Goal: Navigation & Orientation: Find specific page/section

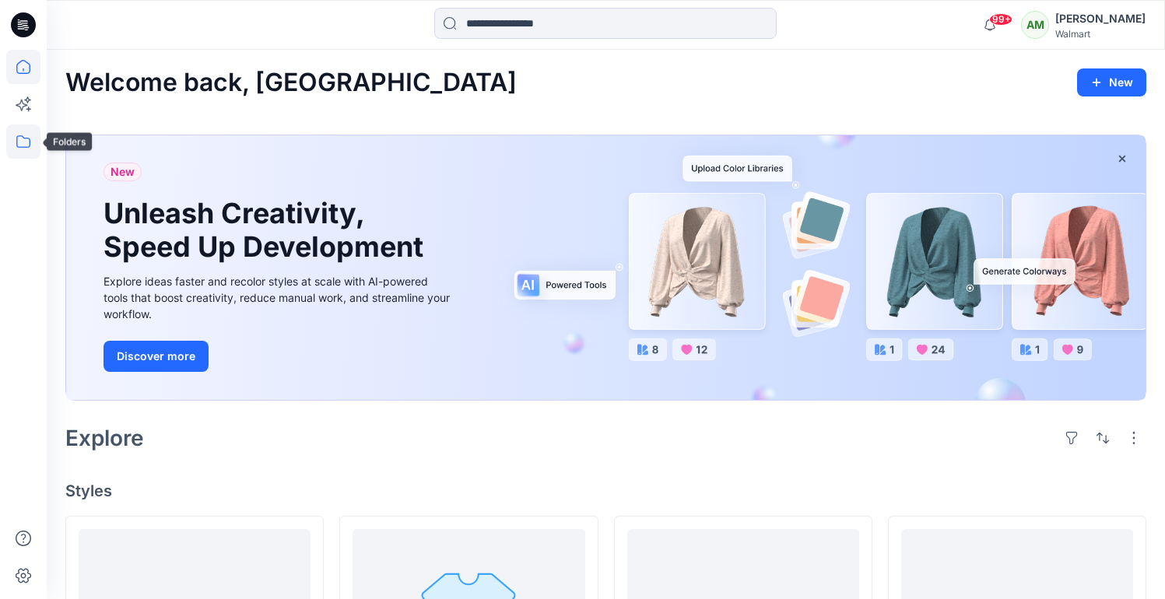
click at [10, 143] on icon at bounding box center [23, 142] width 34 height 34
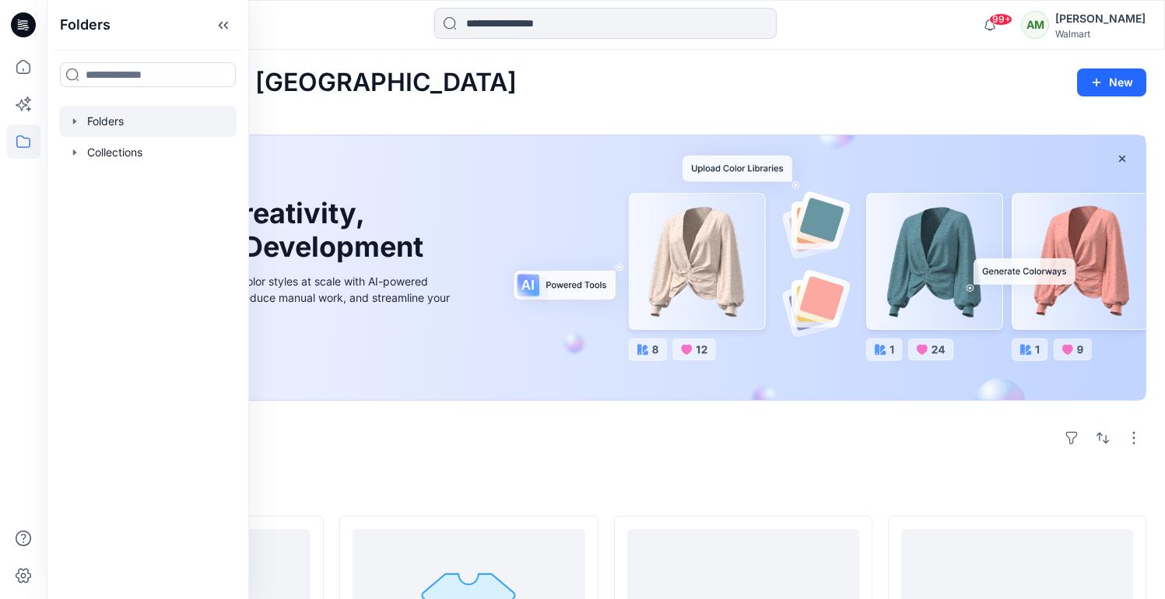
click at [75, 121] on icon "button" at bounding box center [74, 120] width 3 height 5
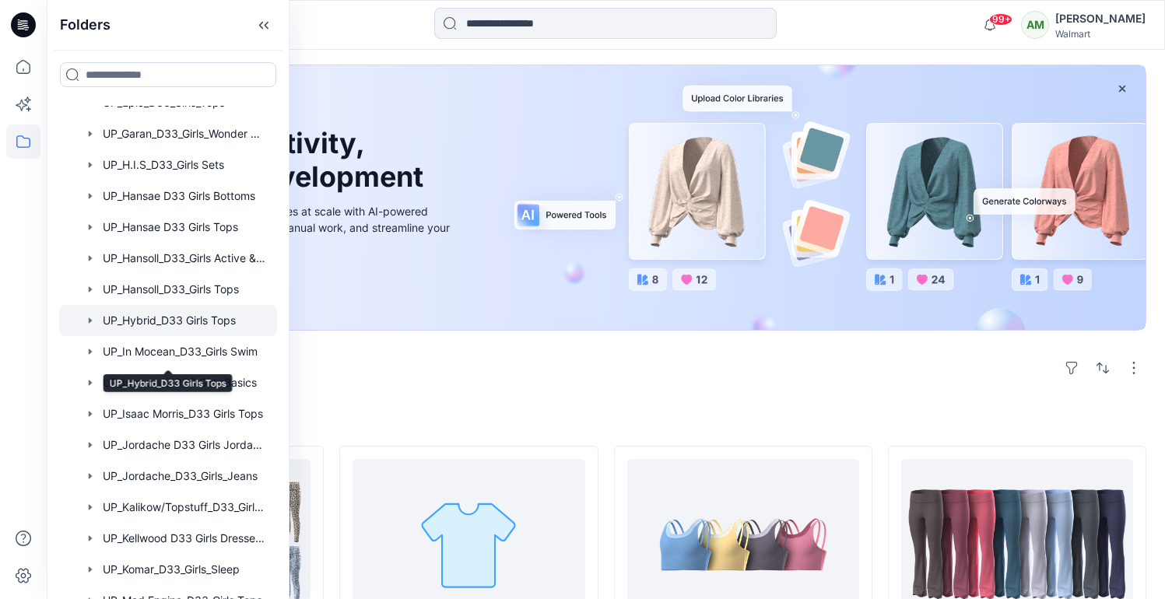
scroll to position [1205, 0]
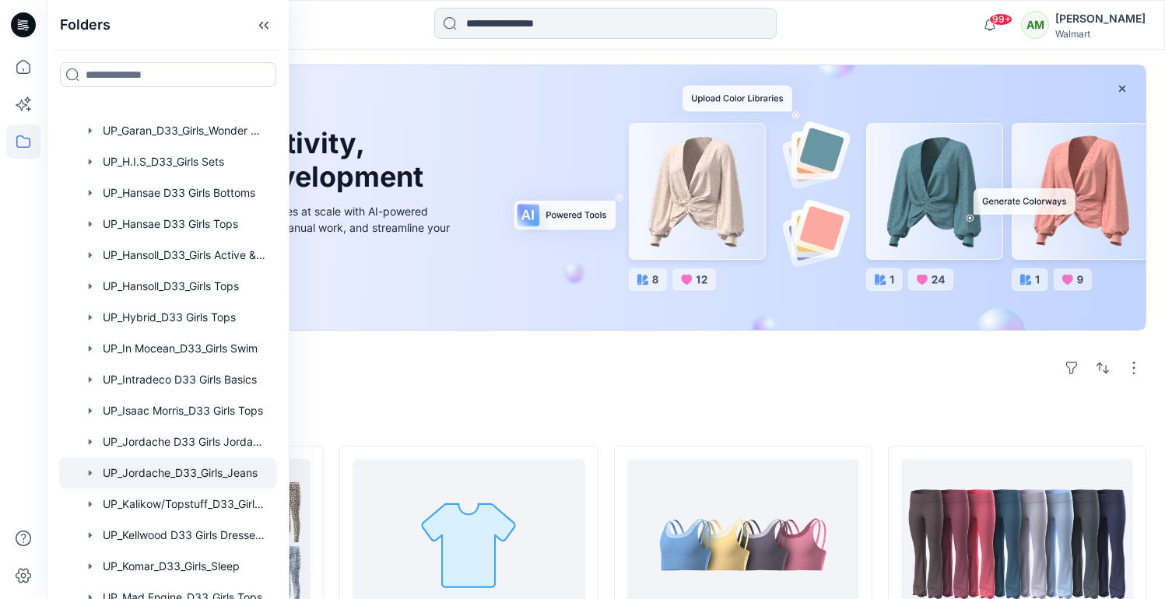
click at [179, 472] on div at bounding box center [168, 473] width 218 height 31
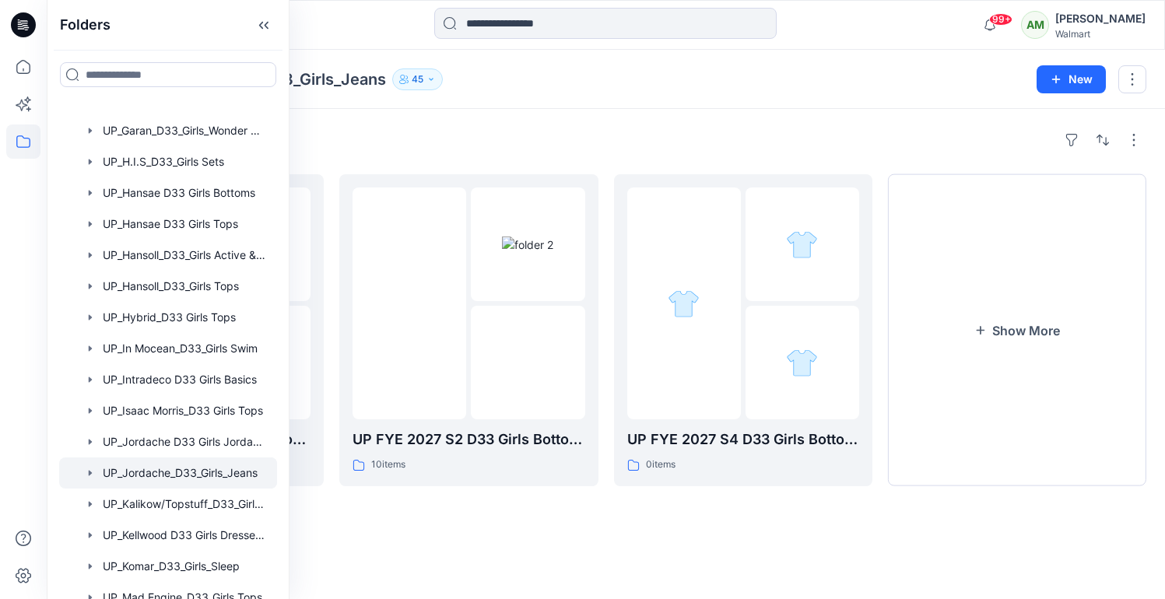
click at [585, 108] on div "Folders UP_Jordache_D33_Girls_Jeans 45 New" at bounding box center [606, 79] width 1118 height 59
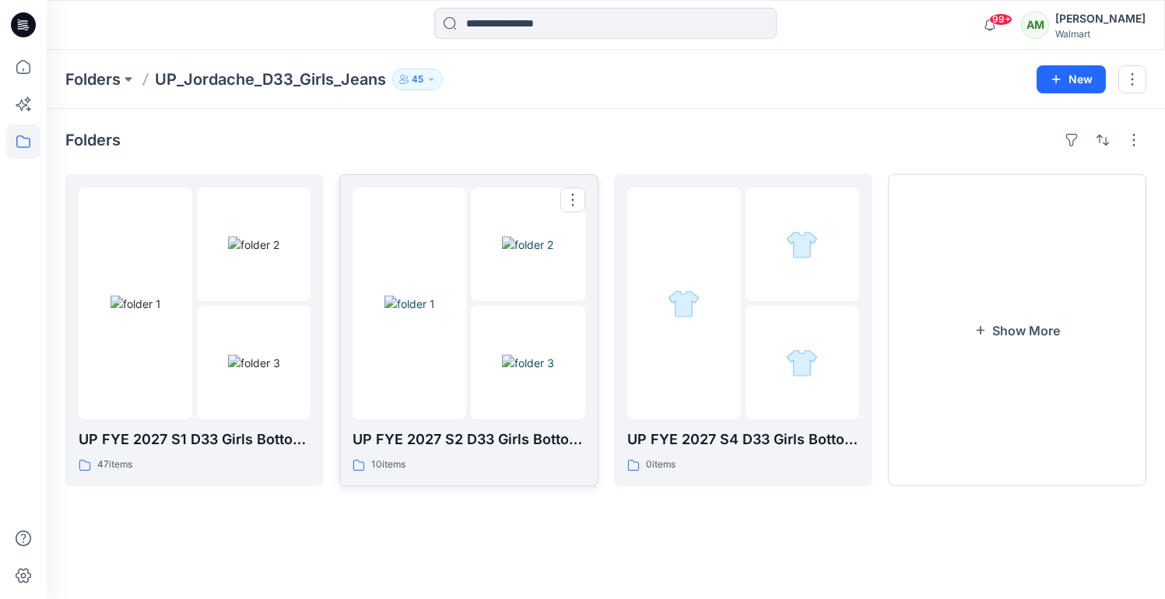
click at [468, 277] on div at bounding box center [469, 304] width 232 height 232
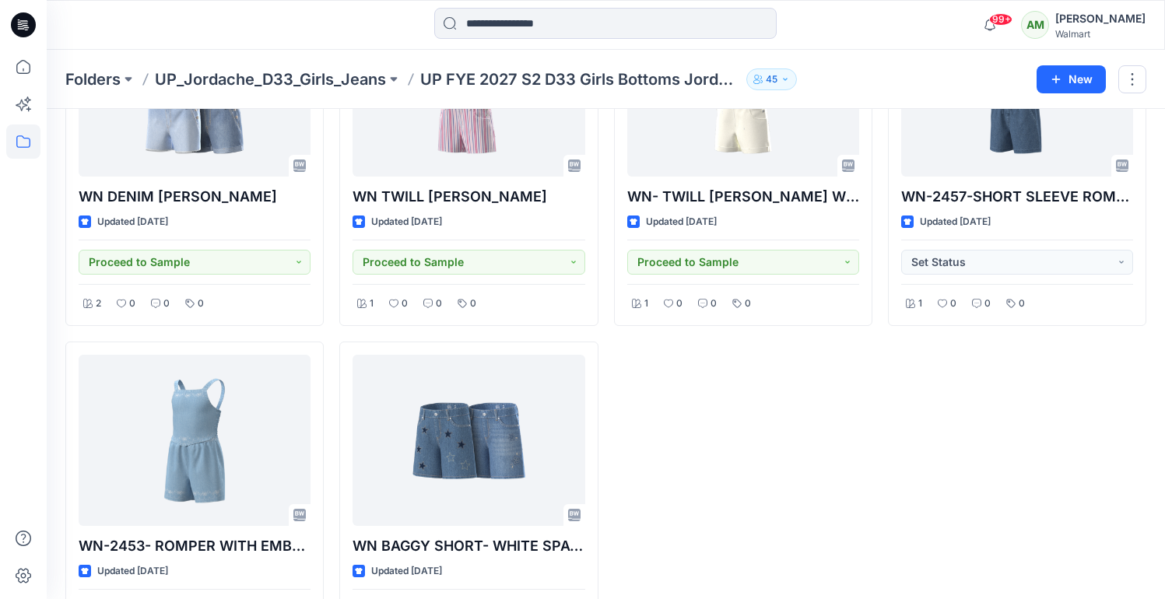
scroll to position [626, 0]
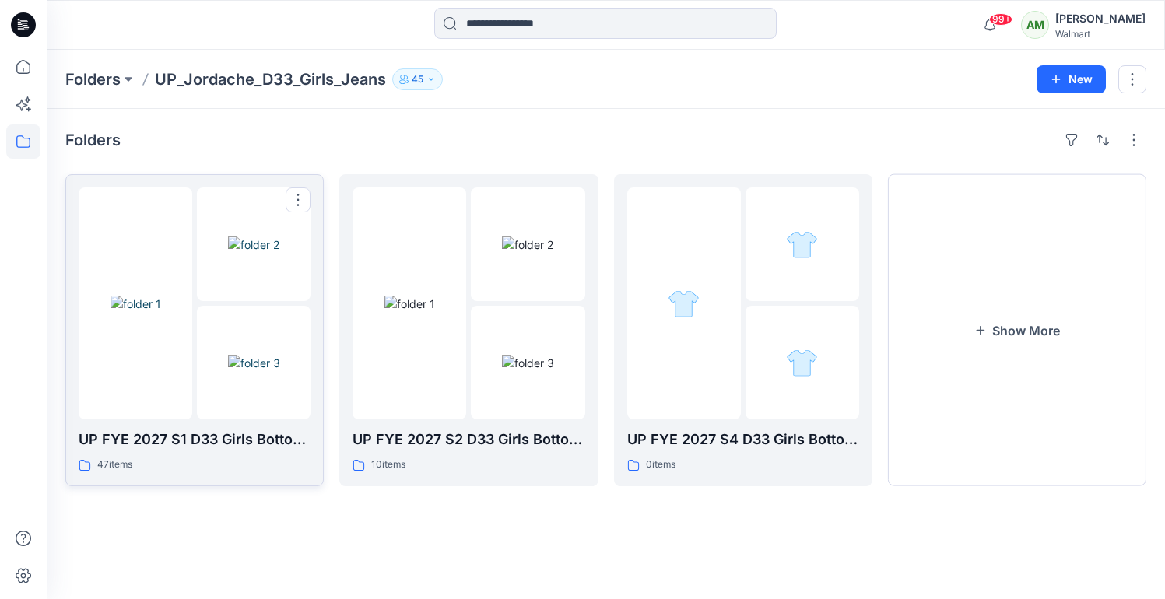
click at [161, 296] on img at bounding box center [135, 304] width 51 height 16
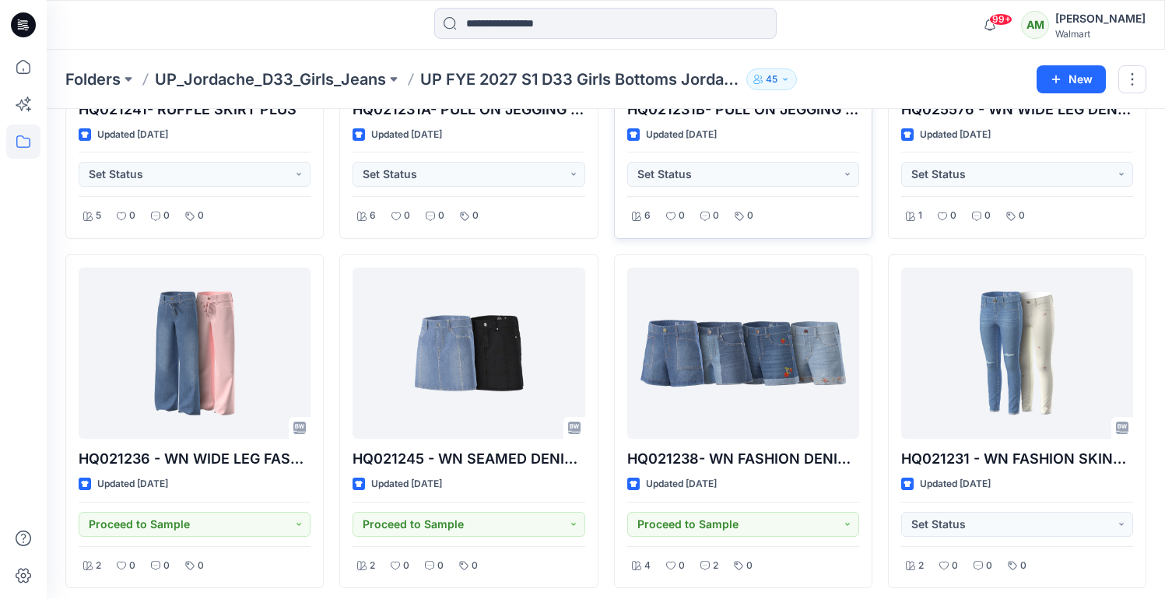
scroll to position [3080, 0]
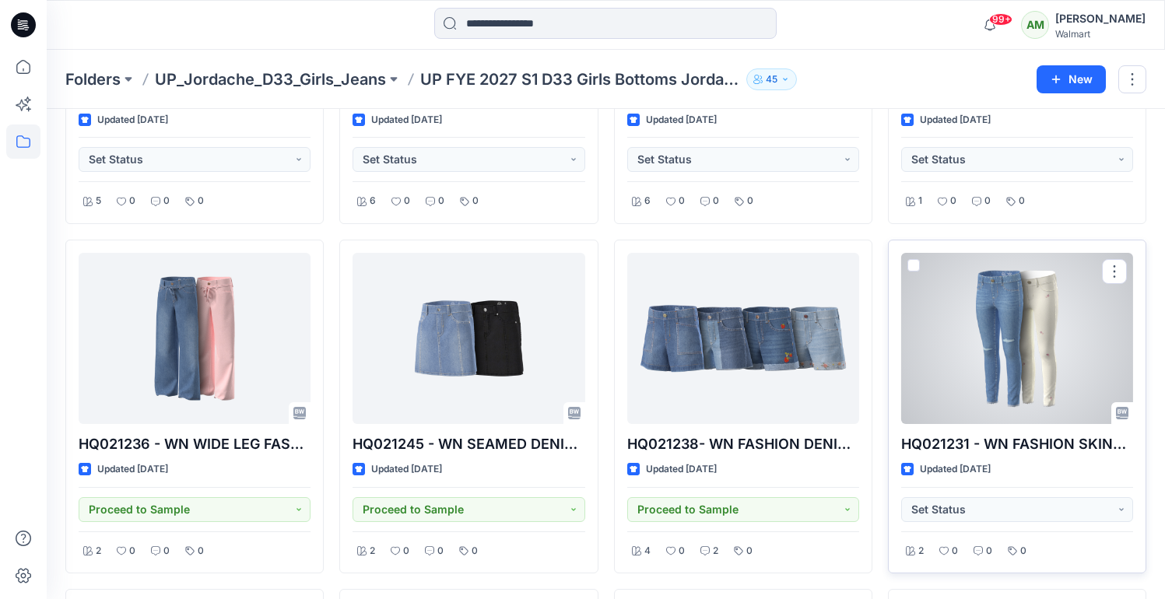
click at [1008, 297] on div at bounding box center [1017, 338] width 232 height 171
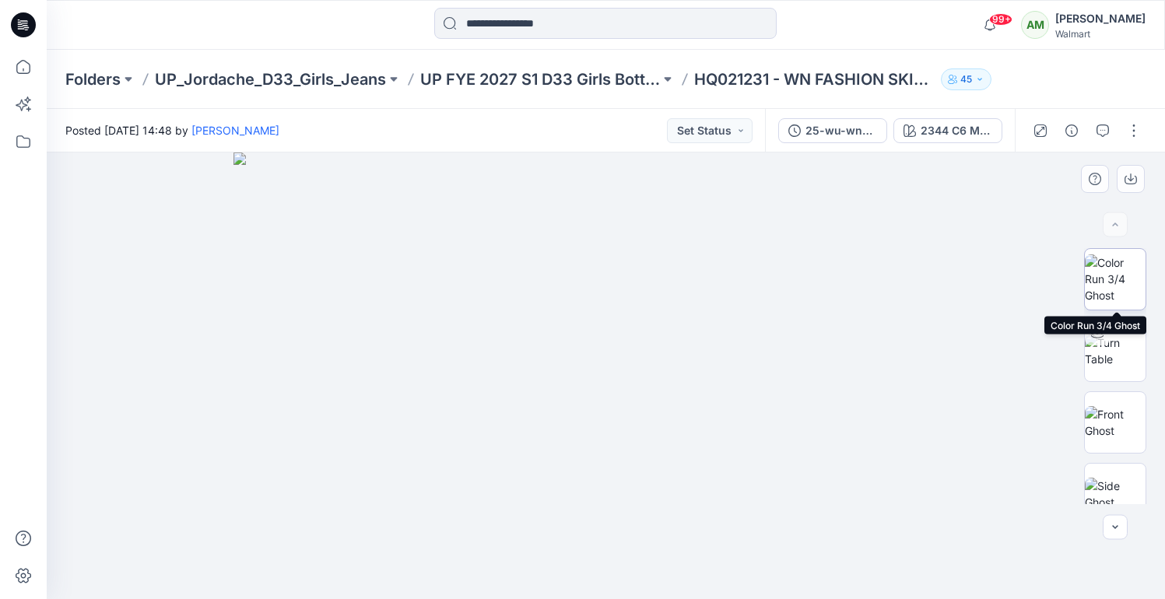
click at [1098, 279] on img at bounding box center [1115, 278] width 61 height 49
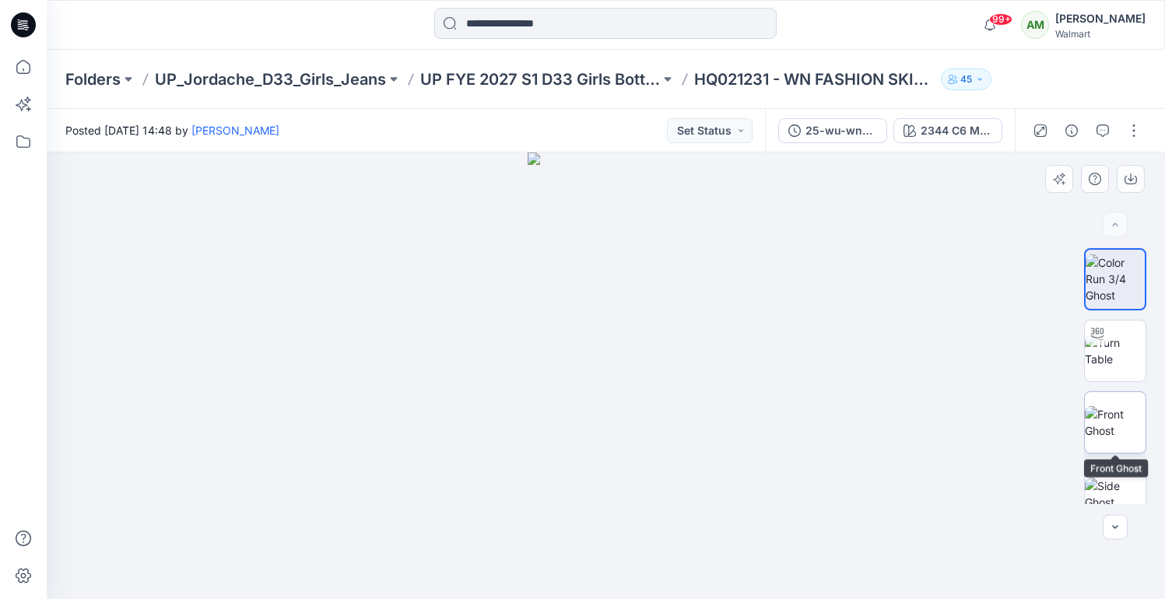
click at [1097, 407] on img at bounding box center [1115, 422] width 61 height 33
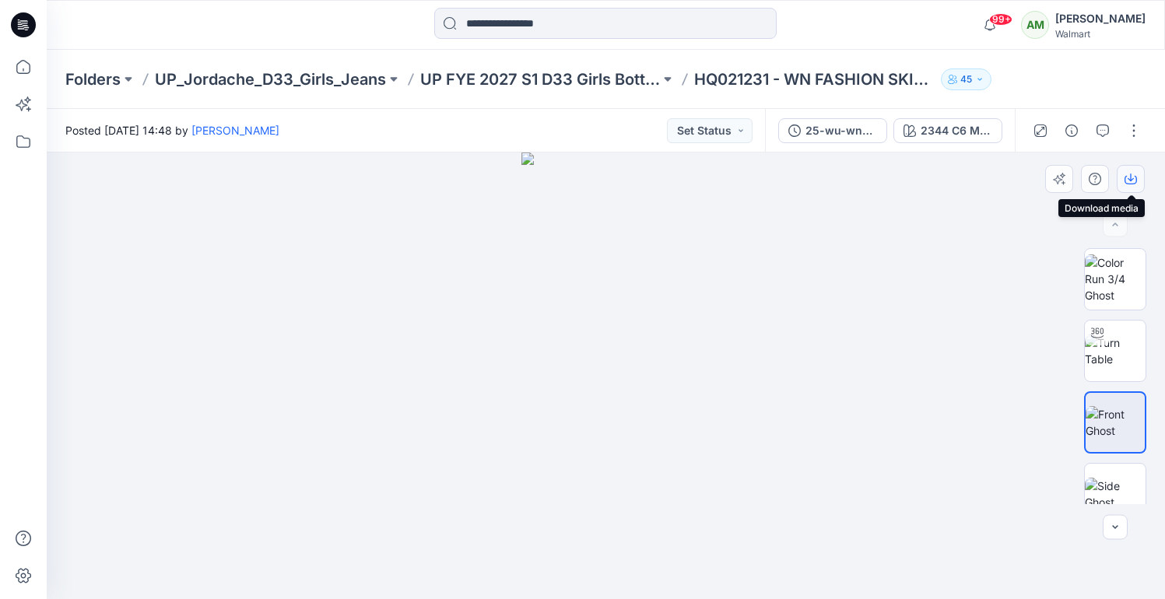
click at [1131, 174] on icon "button" at bounding box center [1131, 178] width 6 height 8
